Goal: Information Seeking & Learning: Learn about a topic

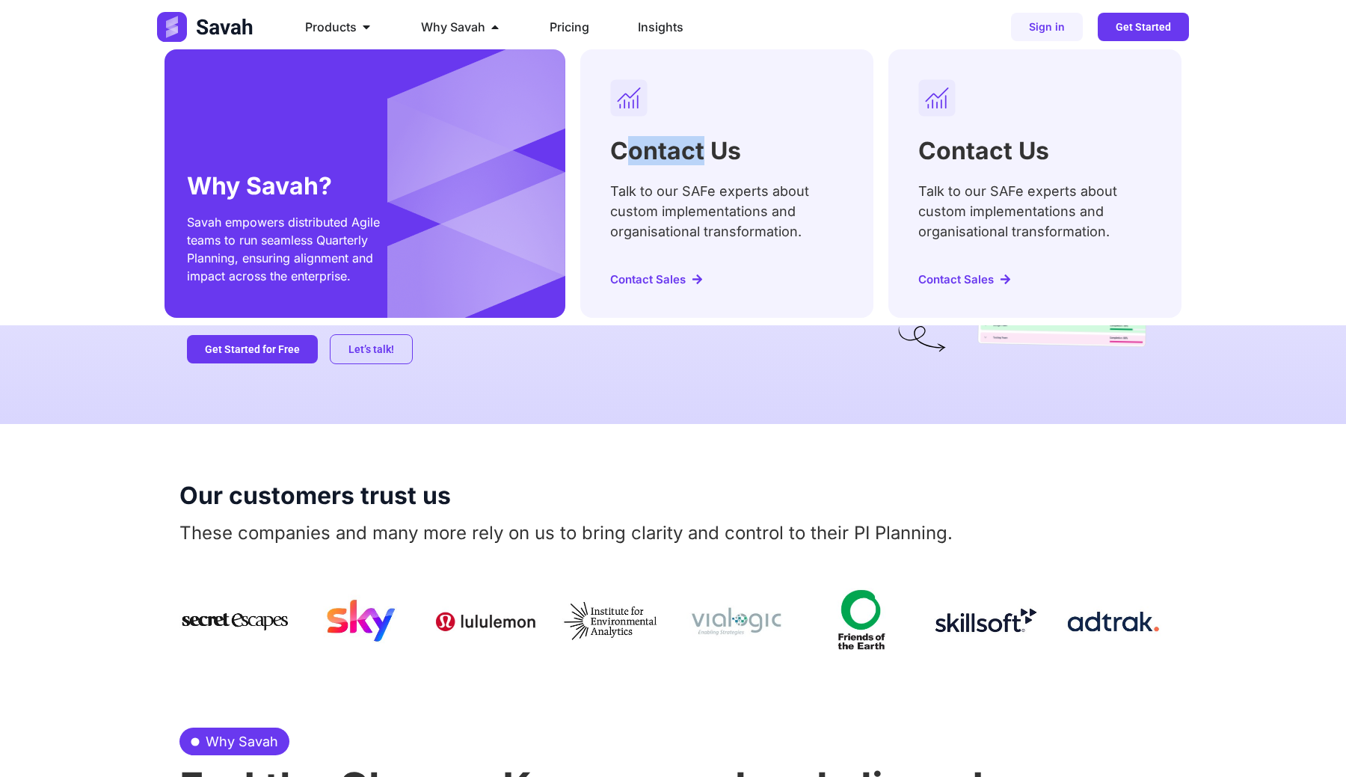
drag, startPoint x: 631, startPoint y: 153, endPoint x: 781, endPoint y: 153, distance: 149.5
click at [781, 153] on div "Contact Us Talk to our SAFe experts about custom implementations and organisati…" at bounding box center [726, 183] width 293 height 268
drag, startPoint x: 197, startPoint y: 188, endPoint x: 327, endPoint y: 190, distance: 130.1
click at [327, 190] on h2 "Why Savah?" at bounding box center [284, 186] width 194 height 24
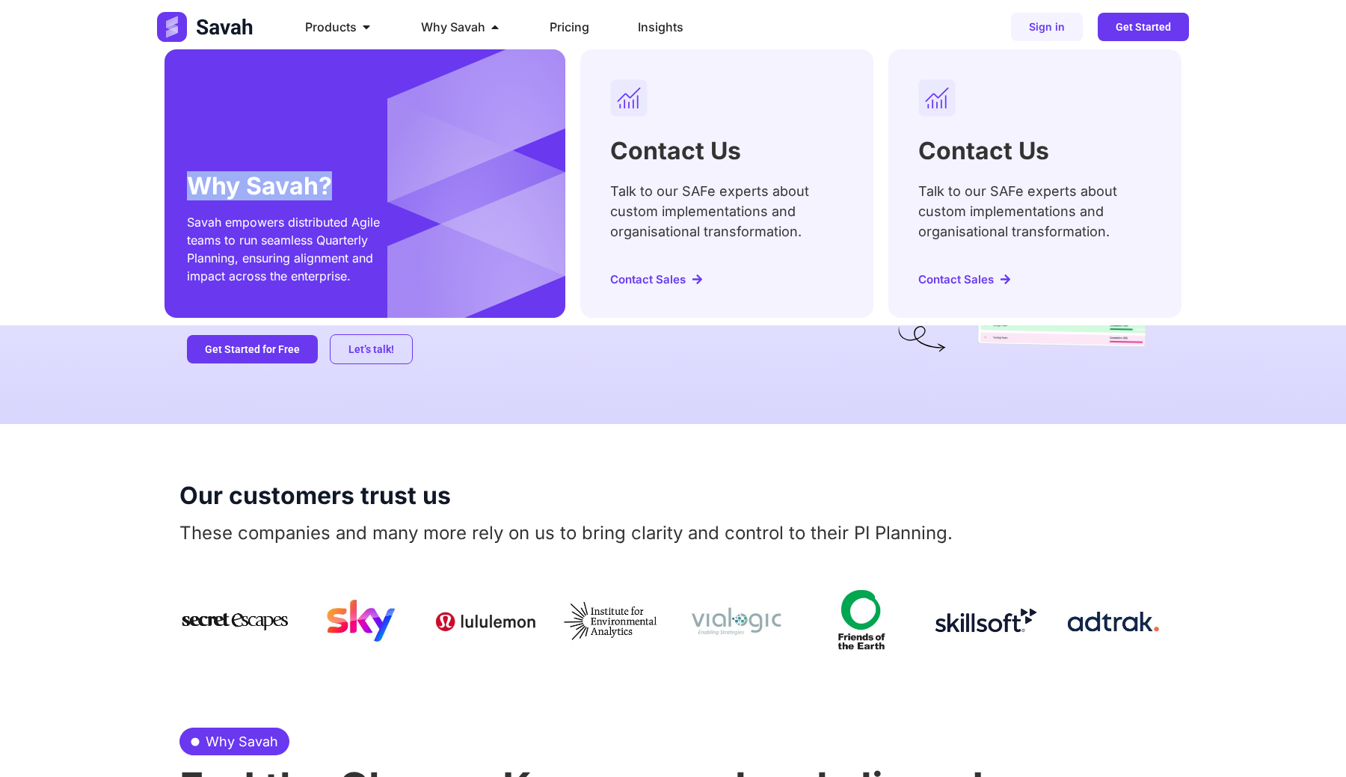
click at [327, 190] on h2 "Why Savah?" at bounding box center [284, 186] width 194 height 24
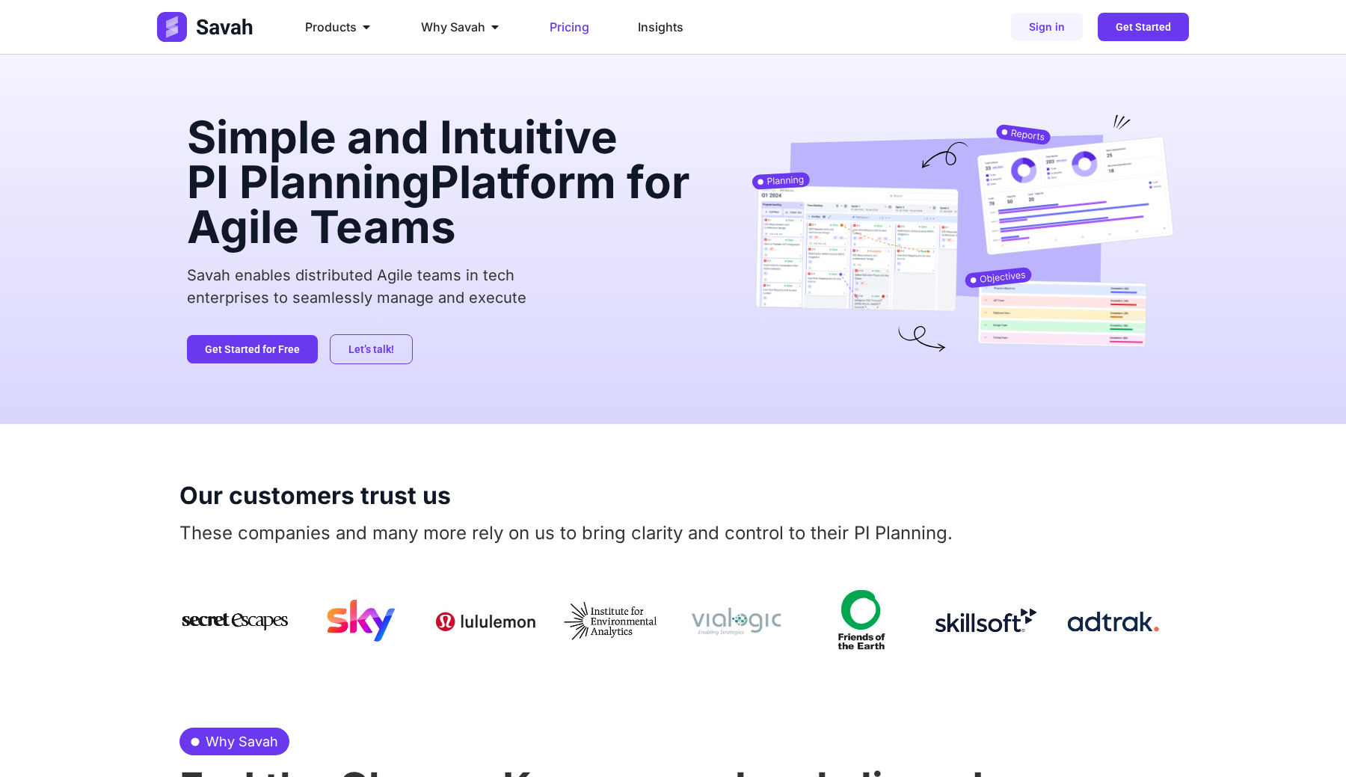
click at [579, 26] on span "Pricing" at bounding box center [570, 27] width 40 height 18
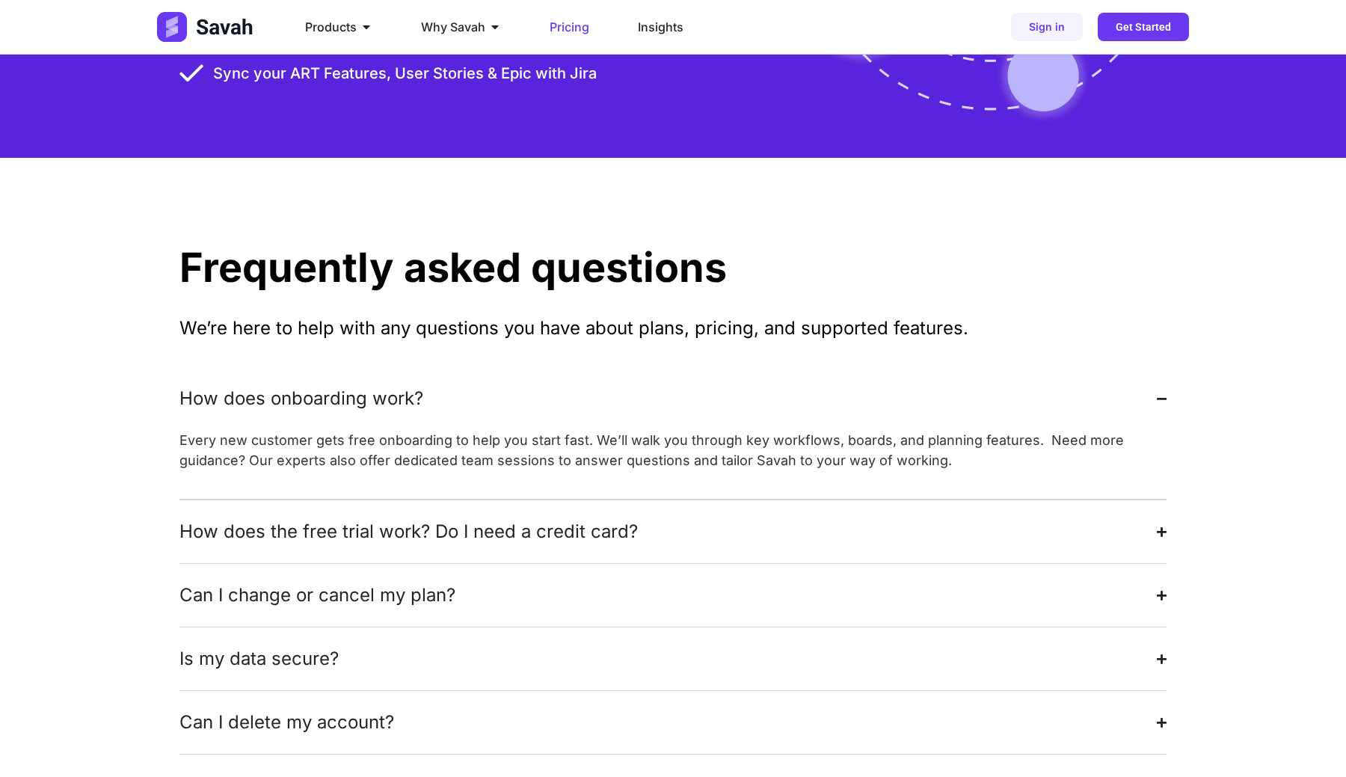
scroll to position [2913, 0]
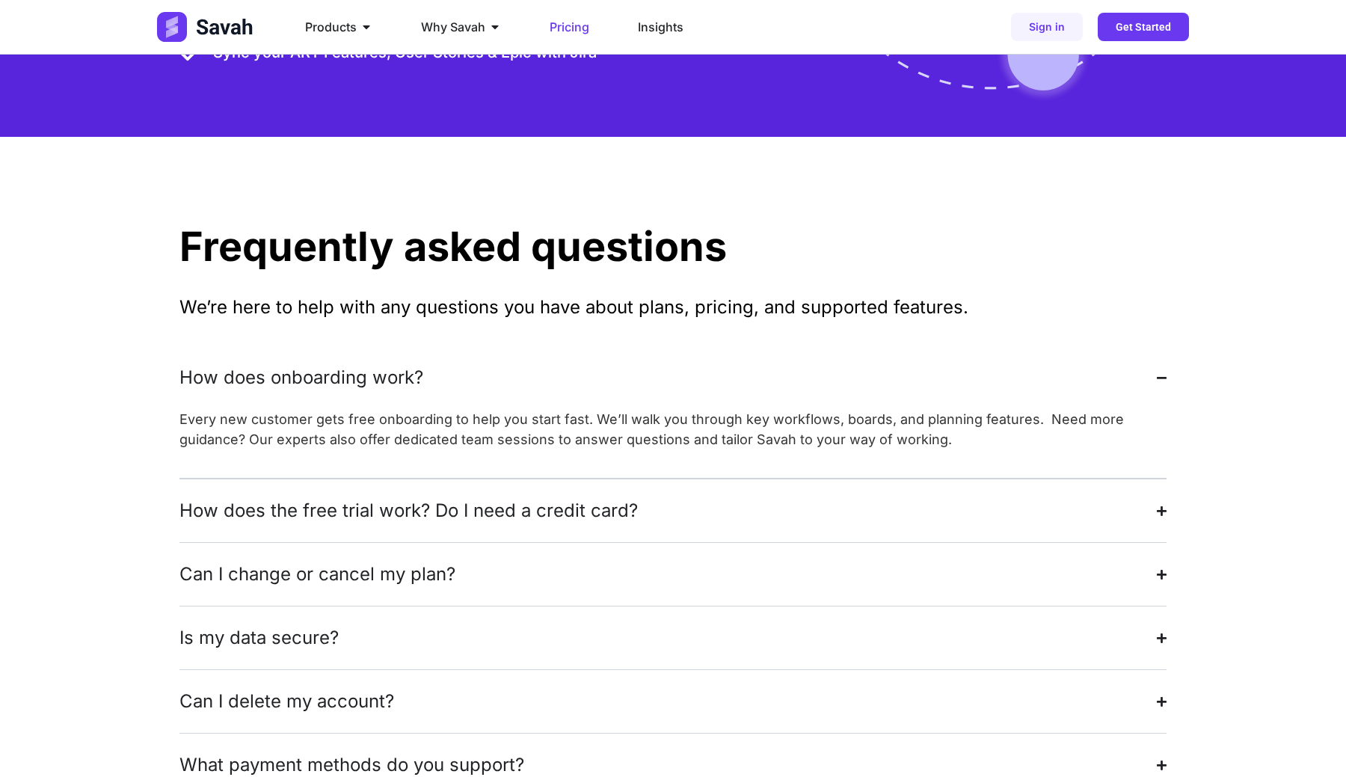
click at [325, 497] on div "How does the free trial work? Do I need a credit card?" at bounding box center [408, 510] width 458 height 27
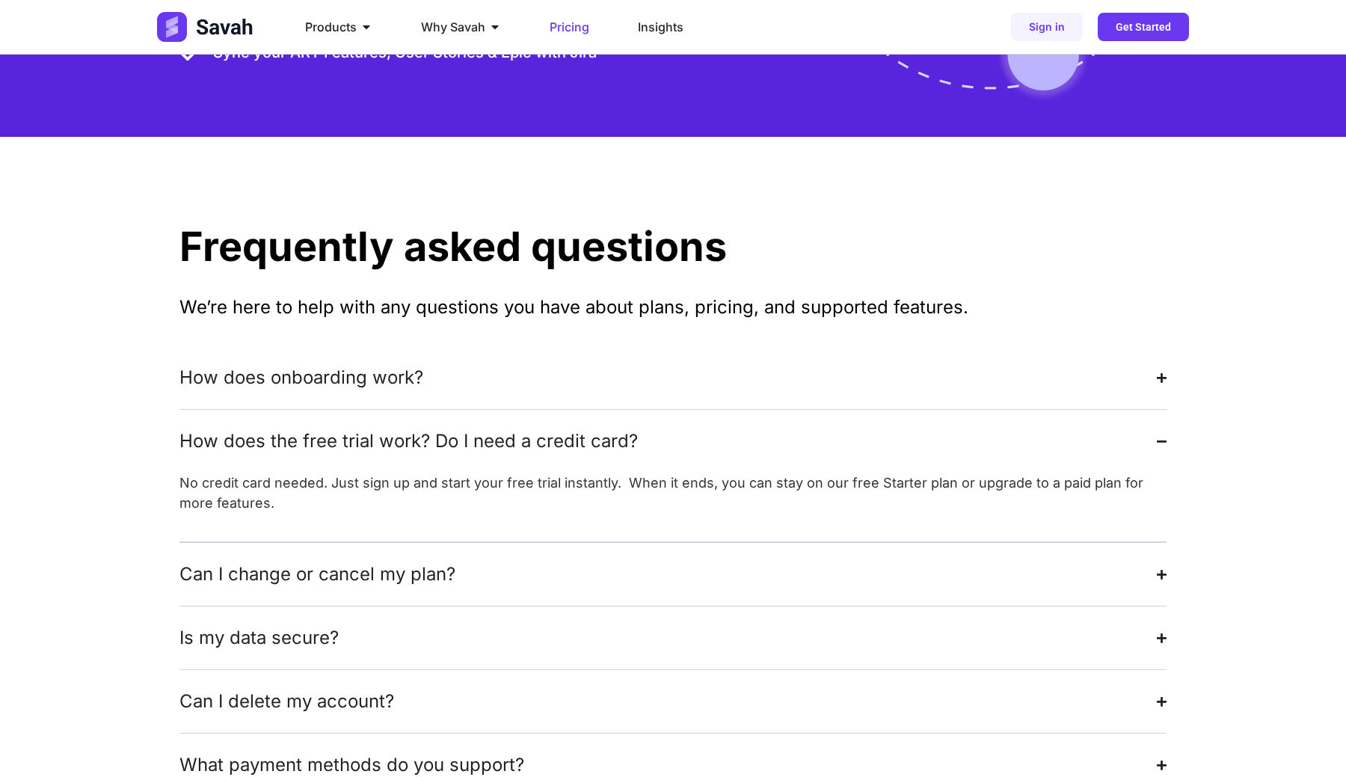
click at [328, 561] on div "Can I change or cancel my plan?" at bounding box center [317, 574] width 276 height 27
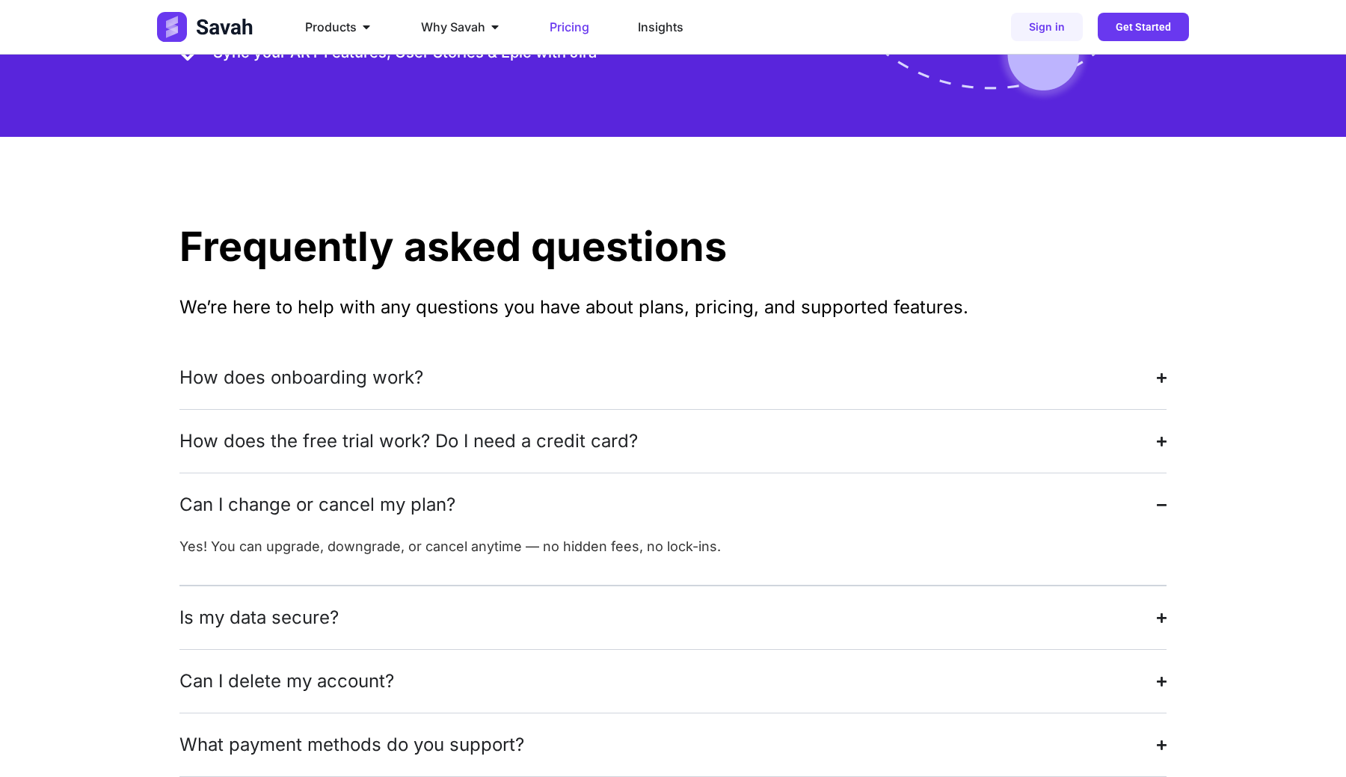
click at [326, 604] on div "Is my data secure?" at bounding box center [258, 617] width 159 height 27
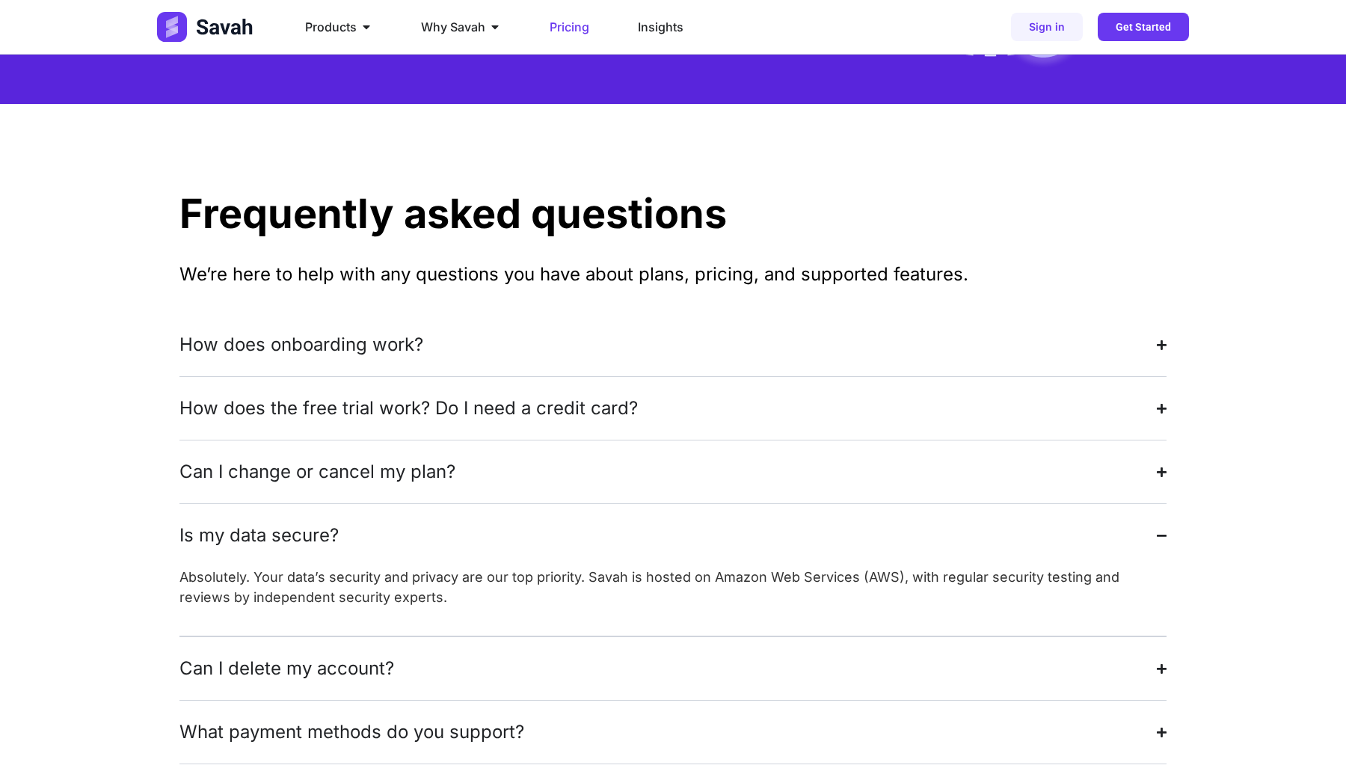
click at [314, 637] on summary "Can I delete my account?" at bounding box center [672, 668] width 987 height 63
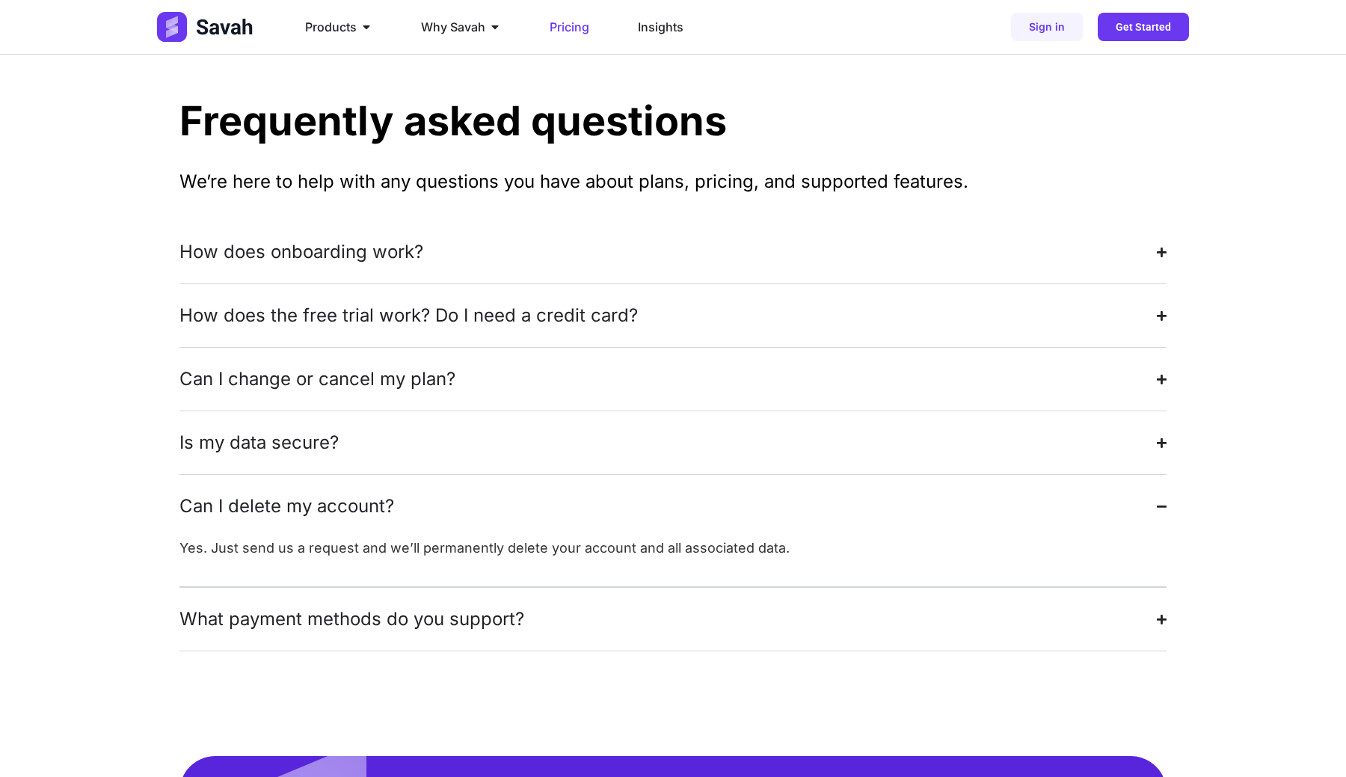
scroll to position [3086, 0]
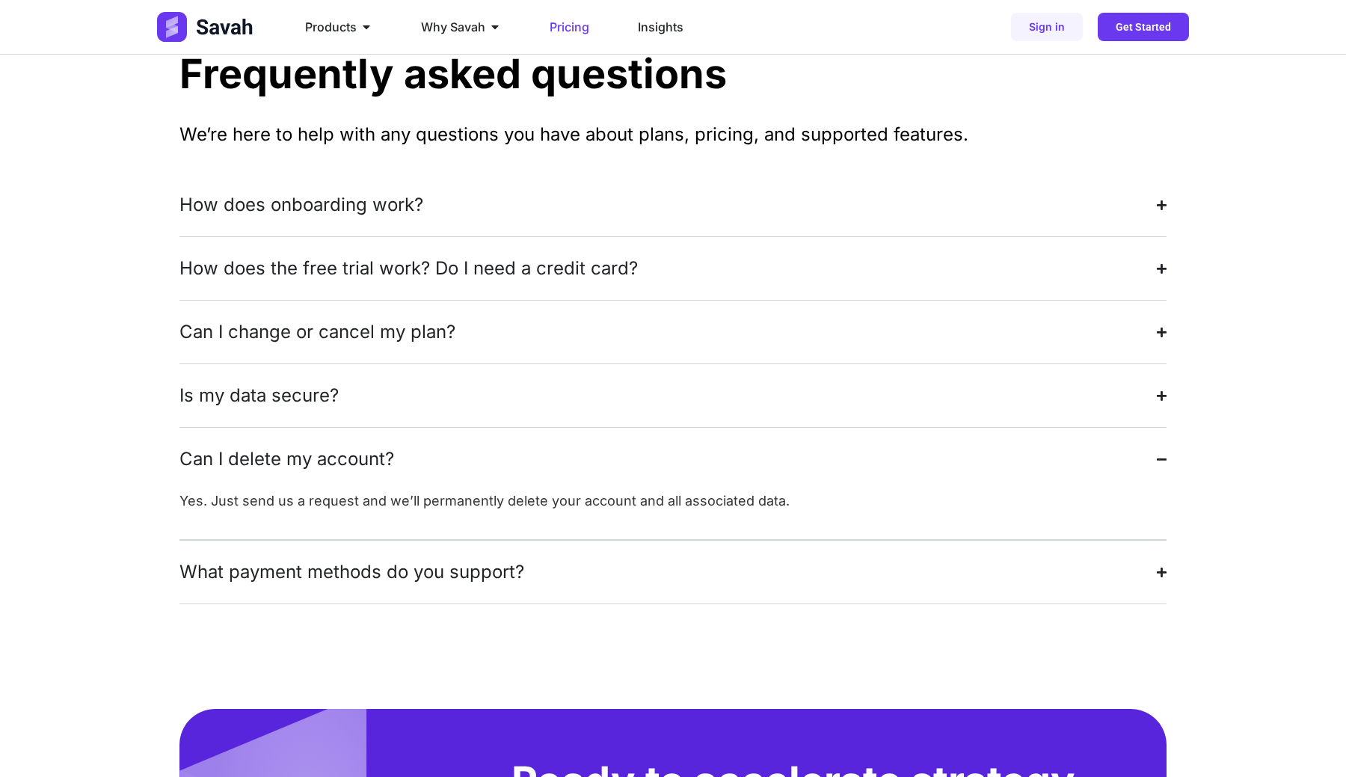
click at [330, 558] on div "What payment methods do you support?" at bounding box center [351, 571] width 345 height 27
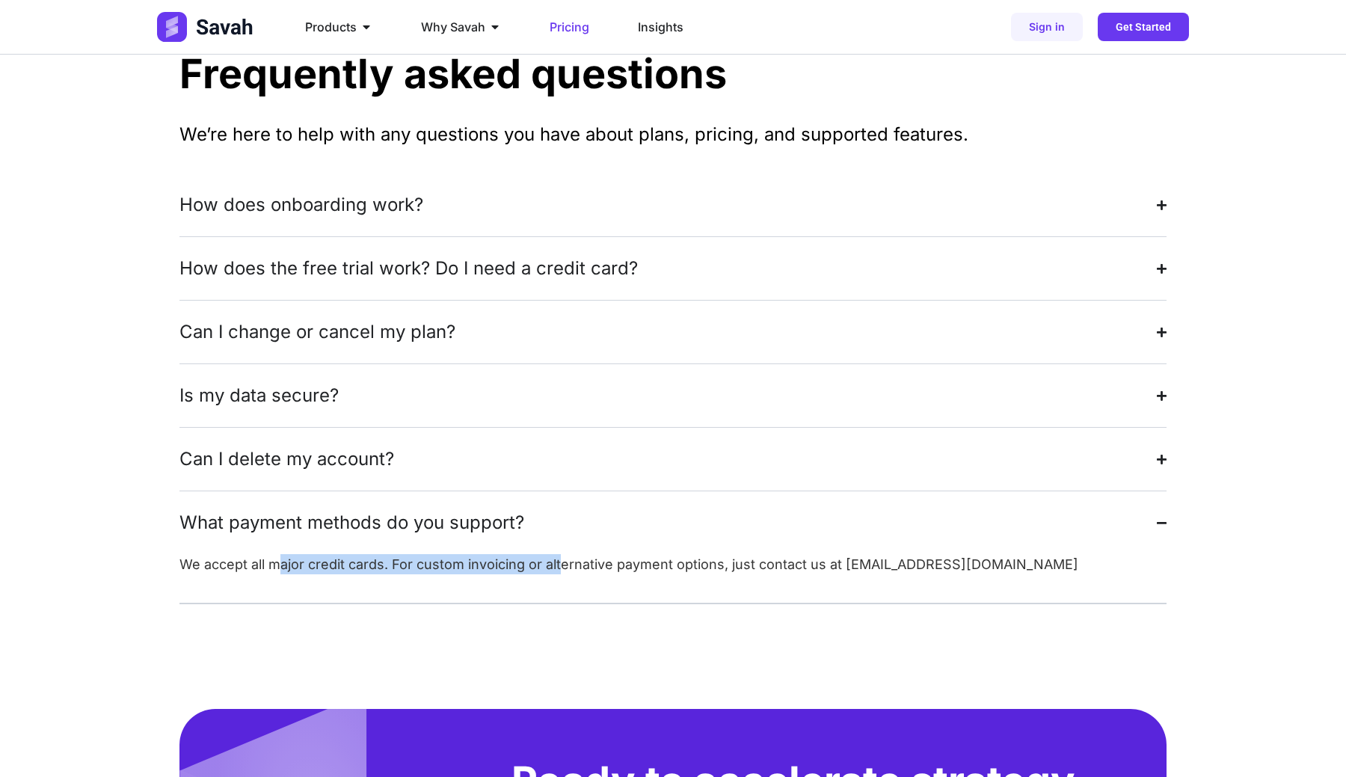
drag, startPoint x: 271, startPoint y: 522, endPoint x: 606, endPoint y: 522, distance: 335.7
click at [606, 554] on p "We accept all major credit cards. For custom invoicing or alternative payment o…" at bounding box center [672, 564] width 987 height 20
click at [623, 554] on p "We accept all major credit cards. For custom invoicing or alternative payment o…" at bounding box center [672, 564] width 987 height 20
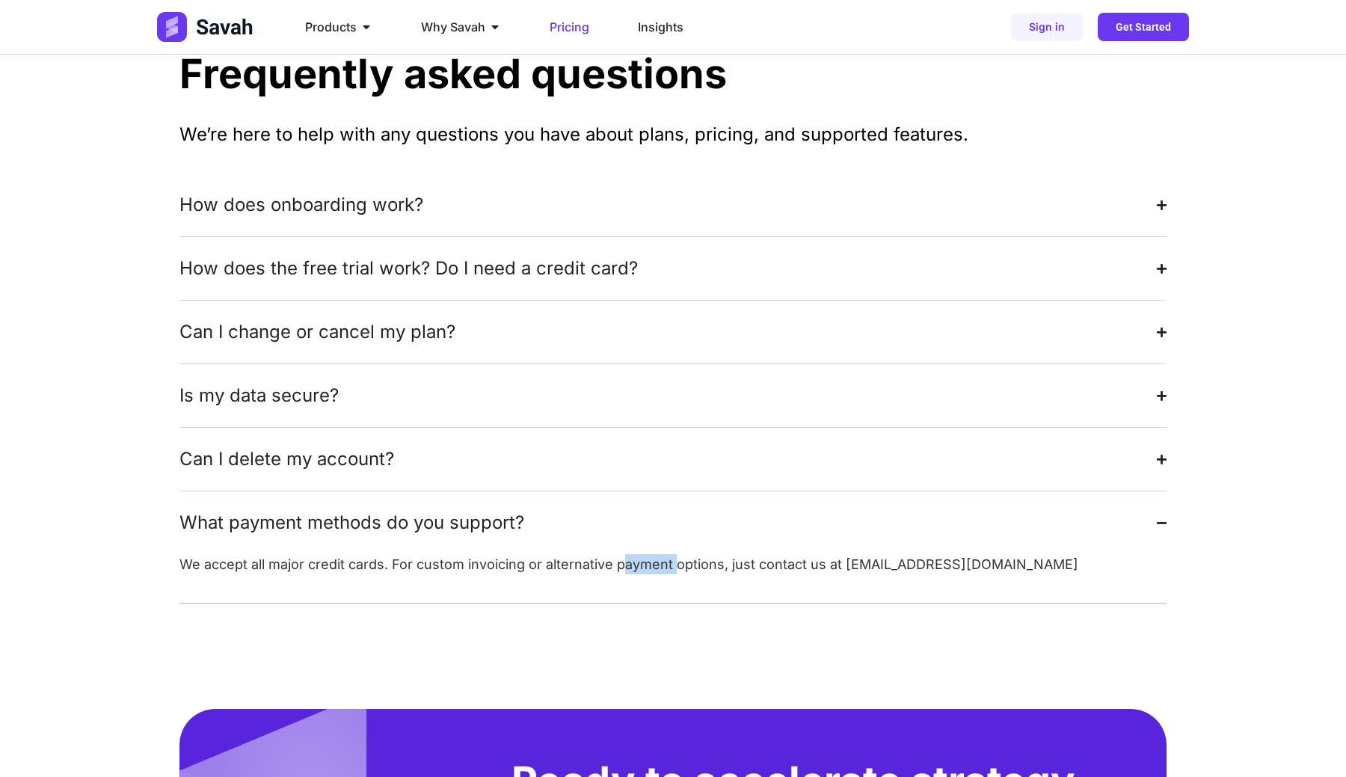
click at [623, 554] on p "We accept all major credit cards. For custom invoicing or alternative payment o…" at bounding box center [672, 564] width 987 height 20
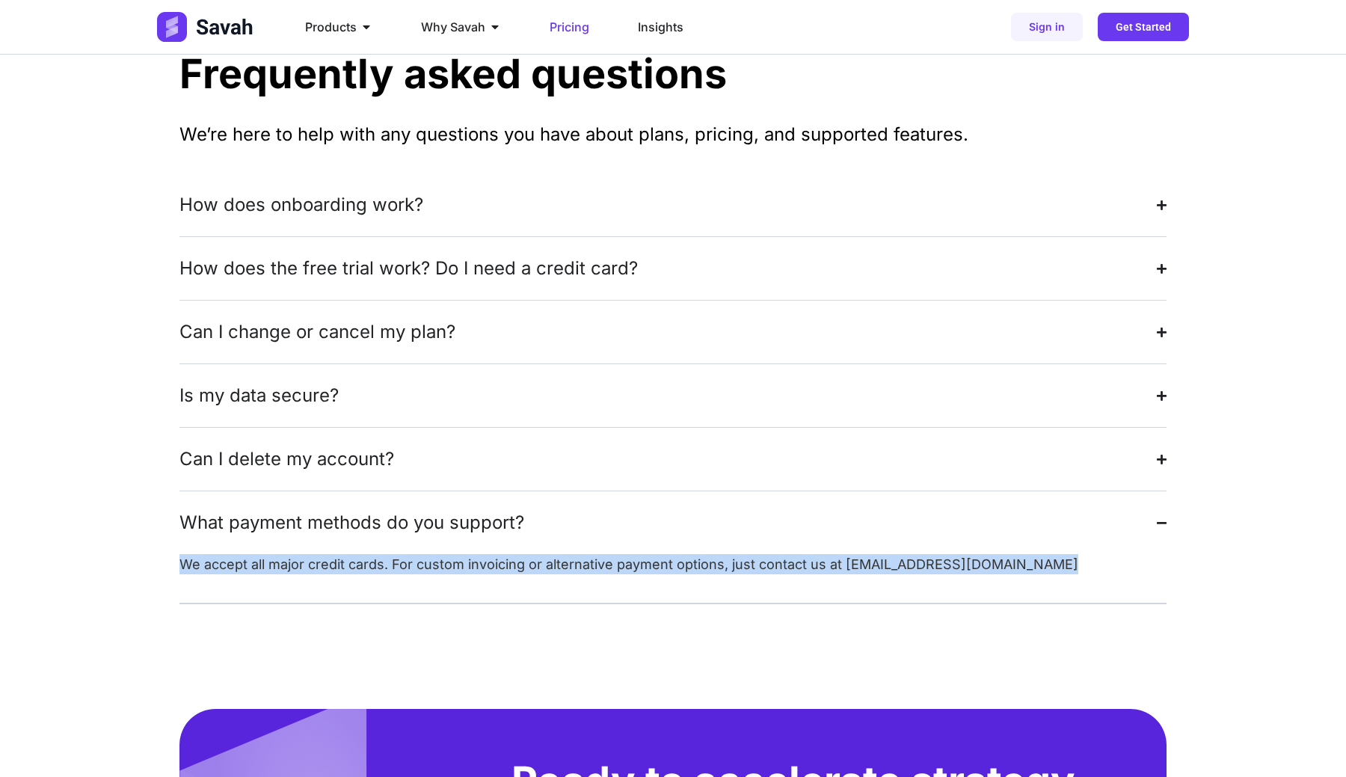
click at [623, 554] on p "We accept all major credit cards. For custom invoicing or alternative payment o…" at bounding box center [672, 564] width 987 height 20
click at [191, 554] on div "We accept all major credit cards. For custom invoicing or alternative payment o…" at bounding box center [672, 569] width 987 height 31
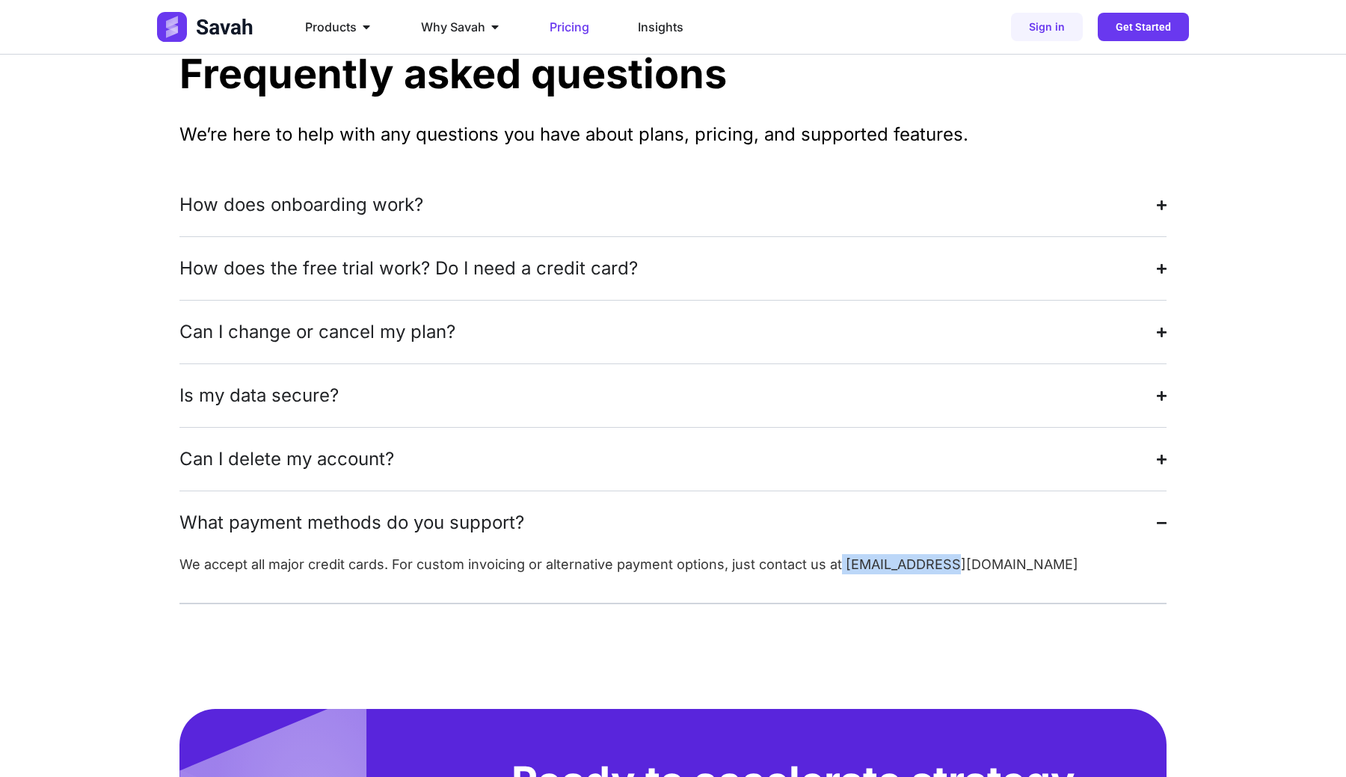
drag, startPoint x: 944, startPoint y: 523, endPoint x: 830, endPoint y: 518, distance: 113.7
click at [831, 554] on p "We accept all major credit cards. For custom invoicing or alternative payment o…" at bounding box center [672, 564] width 987 height 20
click at [849, 554] on p "We accept all major credit cards. For custom invoicing or alternative payment o…" at bounding box center [672, 564] width 987 height 20
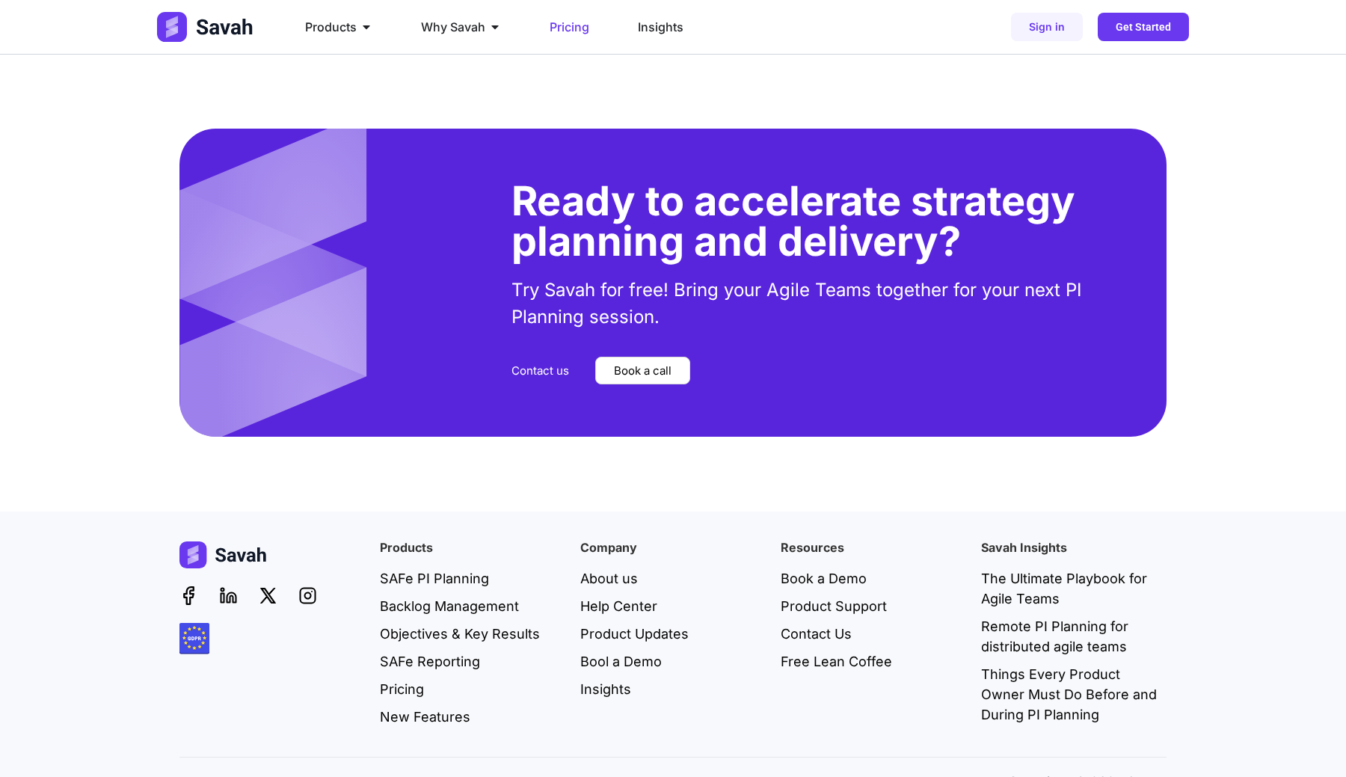
scroll to position [3665, 0]
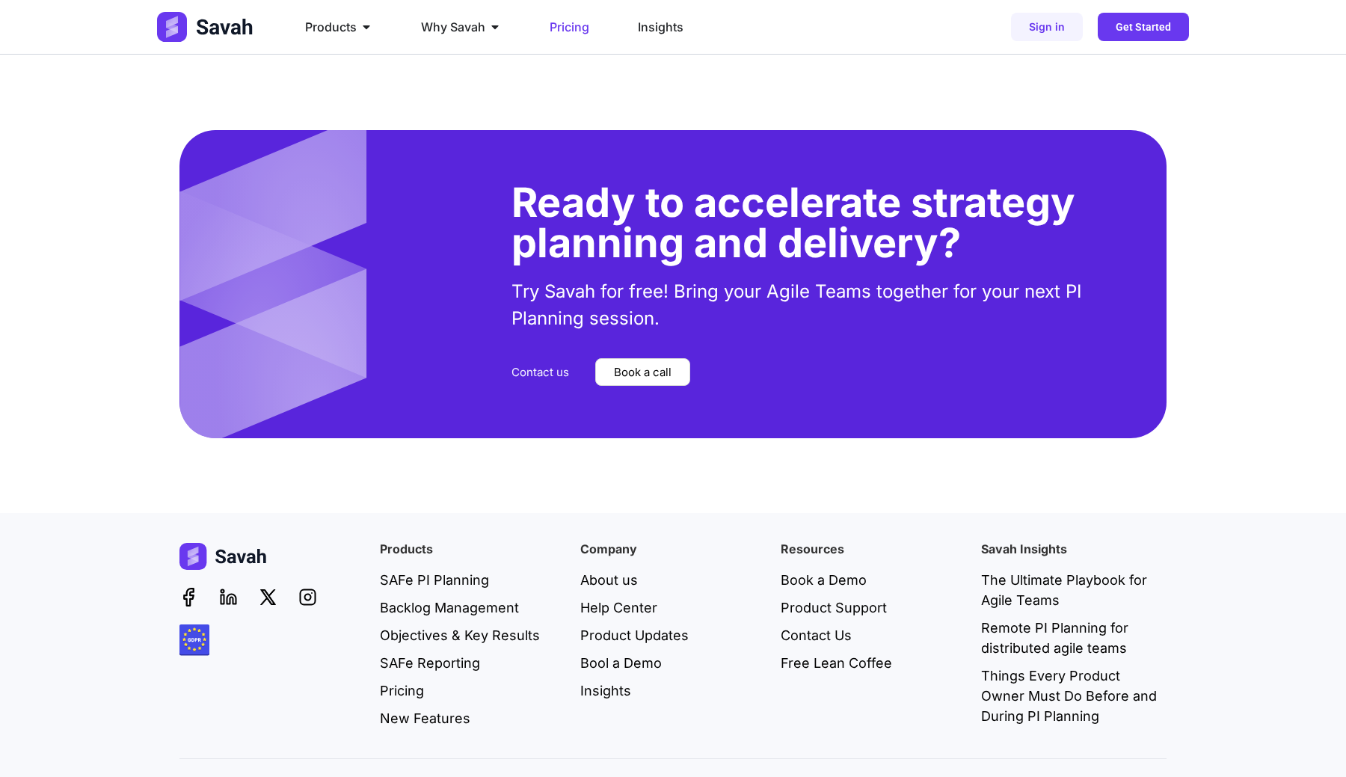
click at [526, 366] on span "Contact us" at bounding box center [540, 371] width 58 height 11
click at [614, 366] on span "Book a call" at bounding box center [643, 371] width 58 height 11
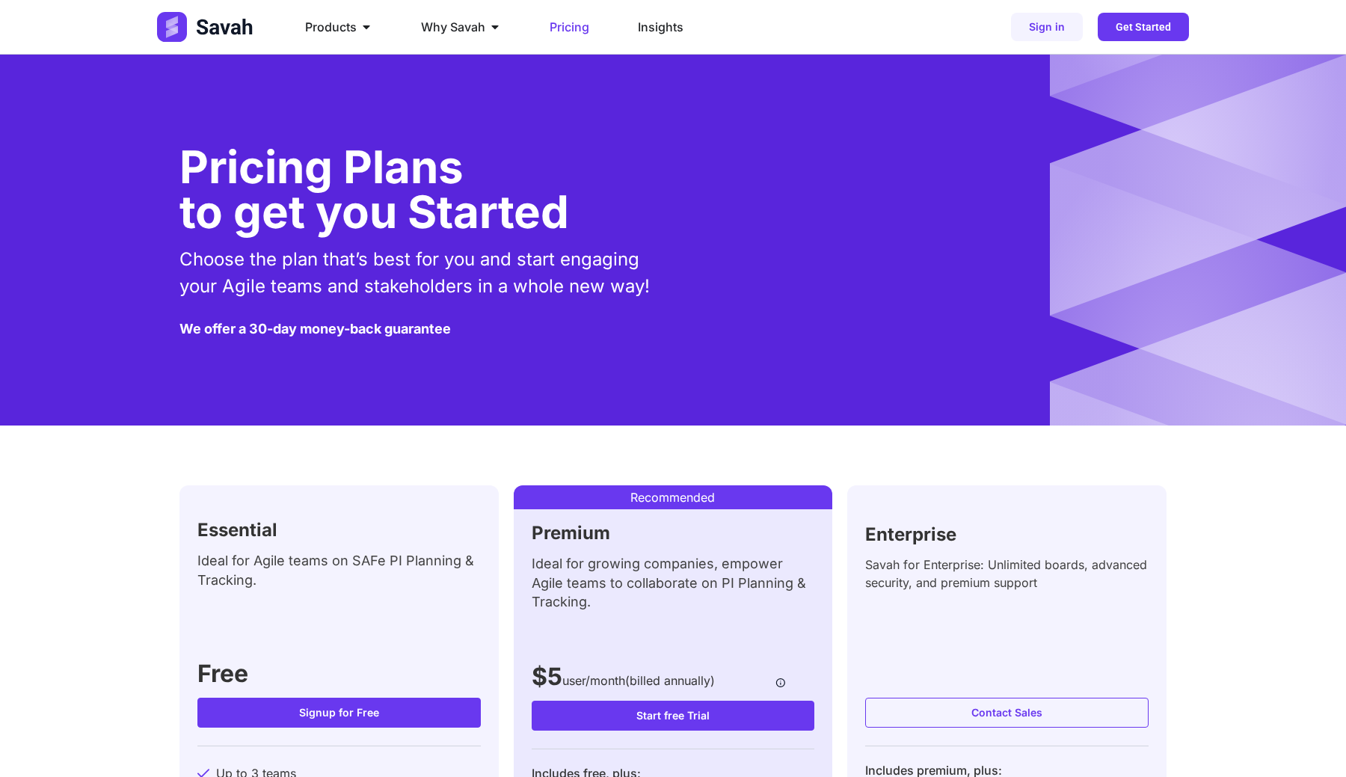
scroll to position [3665, 0]
